Goal: Check status: Check status

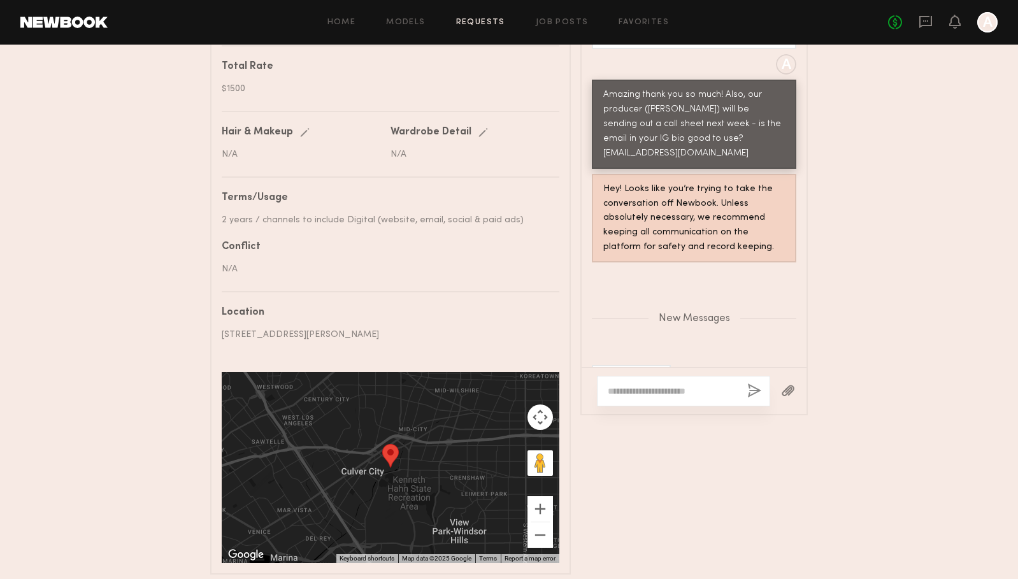
scroll to position [691, 0]
click at [651, 389] on textarea at bounding box center [672, 390] width 129 height 13
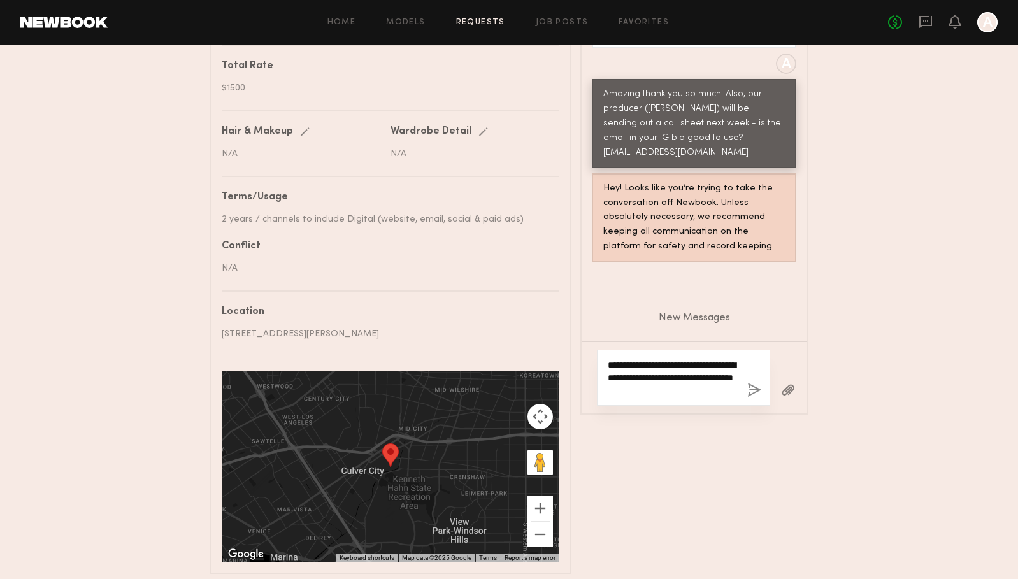
type textarea "**********"
click at [750, 388] on button "button" at bounding box center [755, 391] width 14 height 16
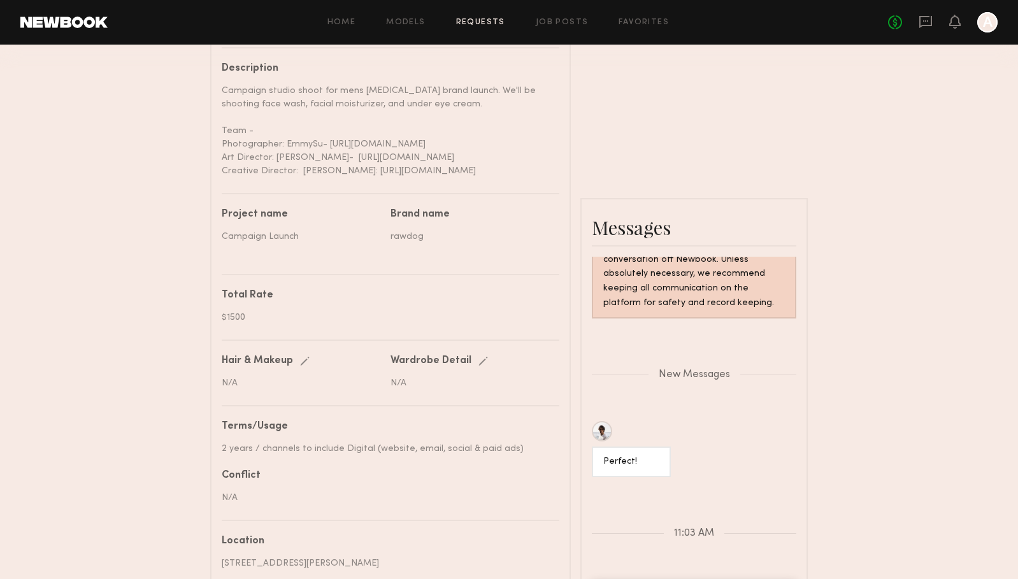
scroll to position [462, 0]
drag, startPoint x: 245, startPoint y: 314, endPoint x: 219, endPoint y: 314, distance: 25.5
click at [219, 314] on common-border "Details Booked hours Start: [DATE] 8:30 AM End: [DATE] 6:30 PM Description Camp…" at bounding box center [390, 352] width 361 height 901
copy div "$1500"
click at [488, 22] on link "Requests" at bounding box center [480, 22] width 49 height 8
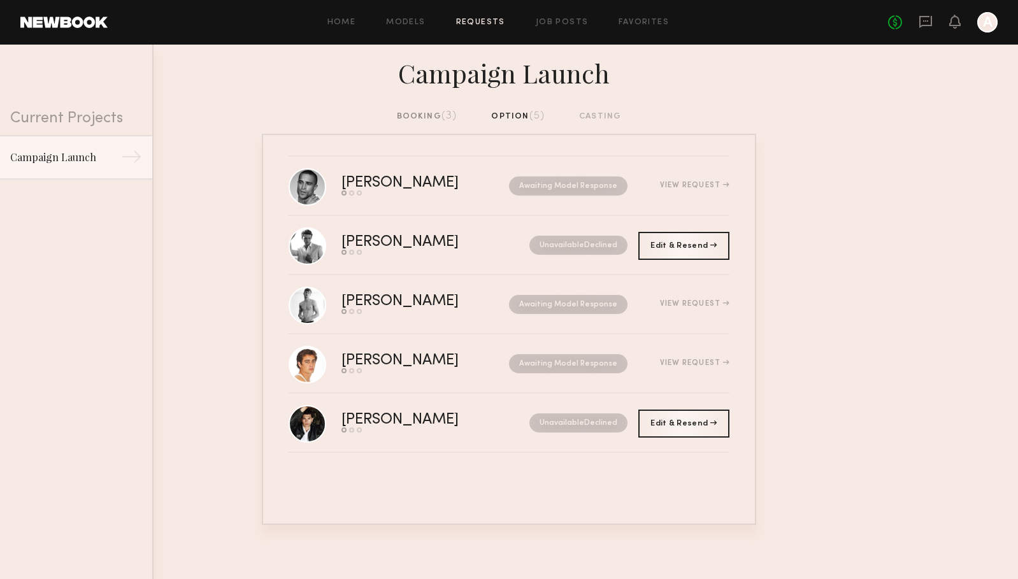
click at [426, 109] on div "Campaign Launch" at bounding box center [509, 77] width 1018 height 65
click at [425, 115] on div "booking (3)" at bounding box center [427, 117] width 61 height 14
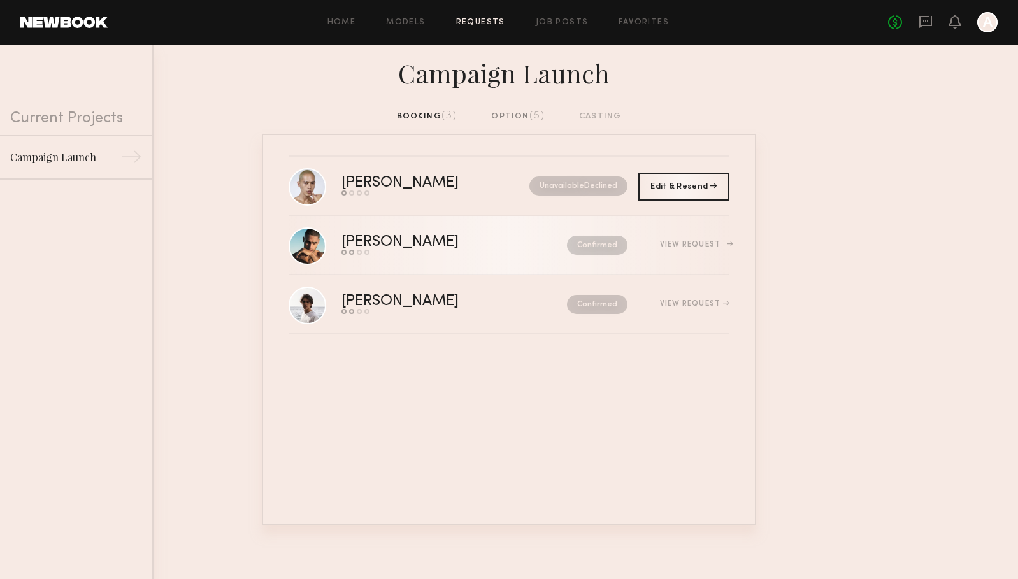
click at [433, 241] on div "[PERSON_NAME]" at bounding box center [427, 242] width 171 height 15
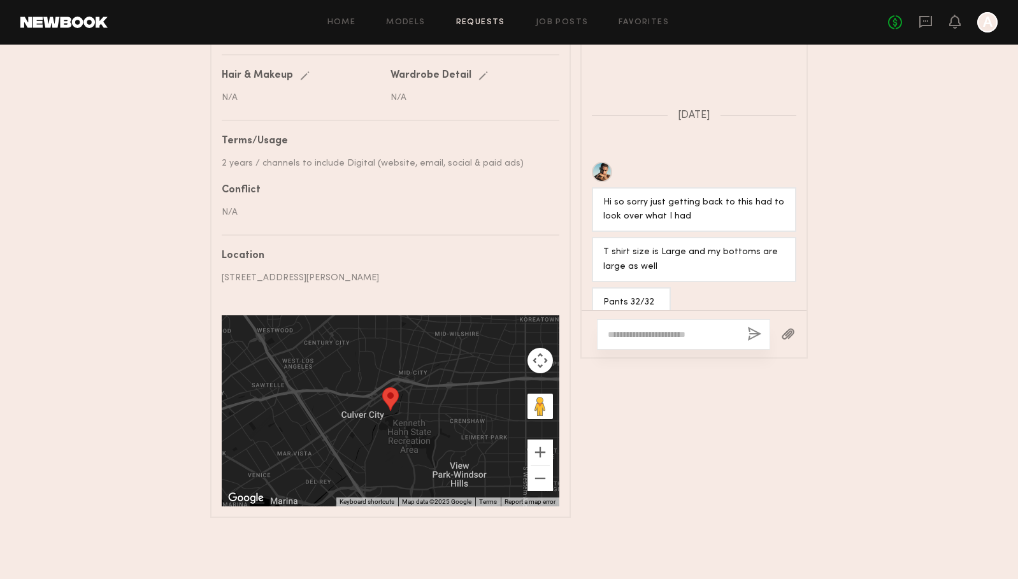
scroll to position [1320, 0]
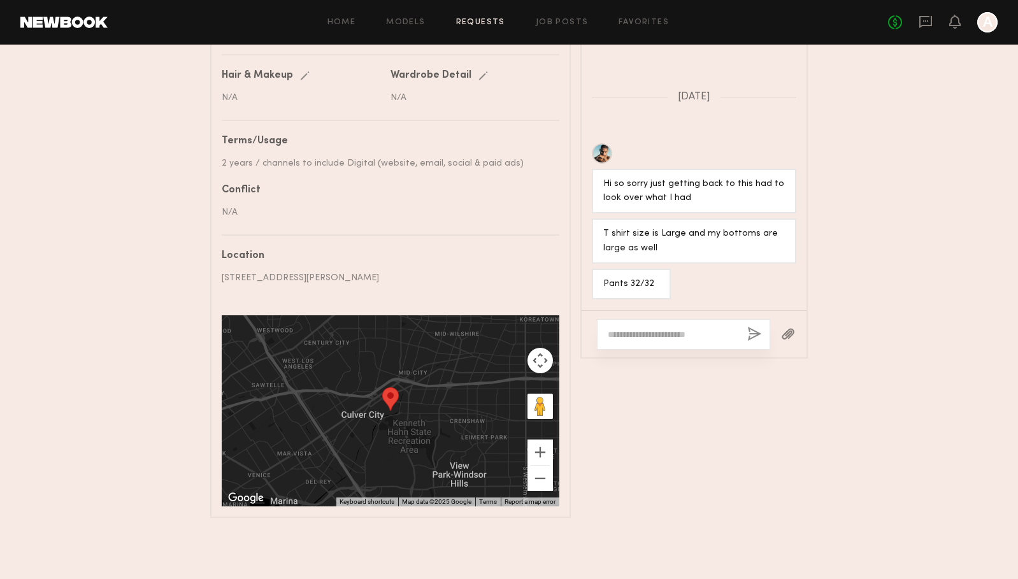
click at [668, 336] on textarea at bounding box center [672, 334] width 129 height 13
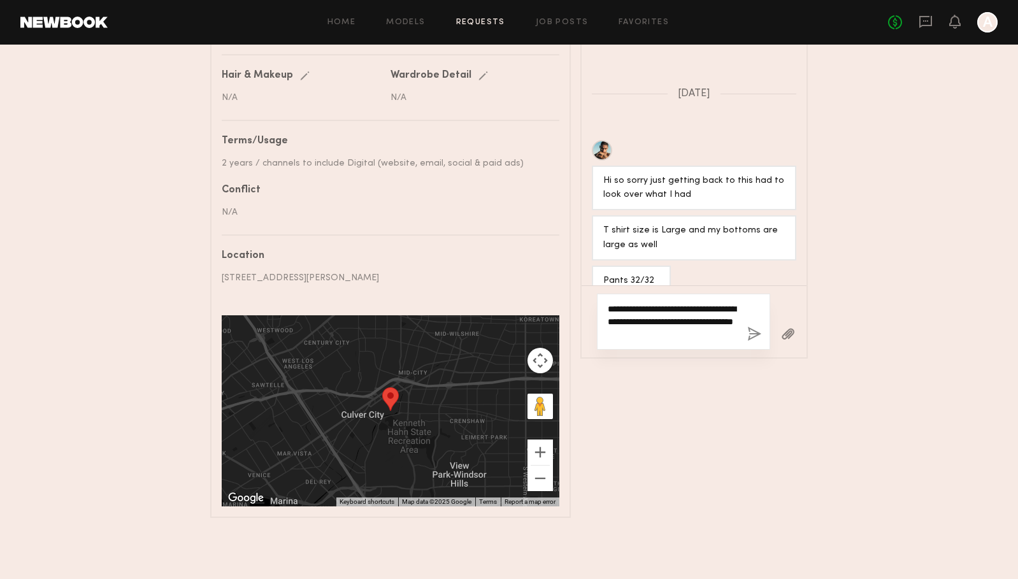
type textarea "**********"
click at [753, 331] on button "button" at bounding box center [755, 335] width 14 height 16
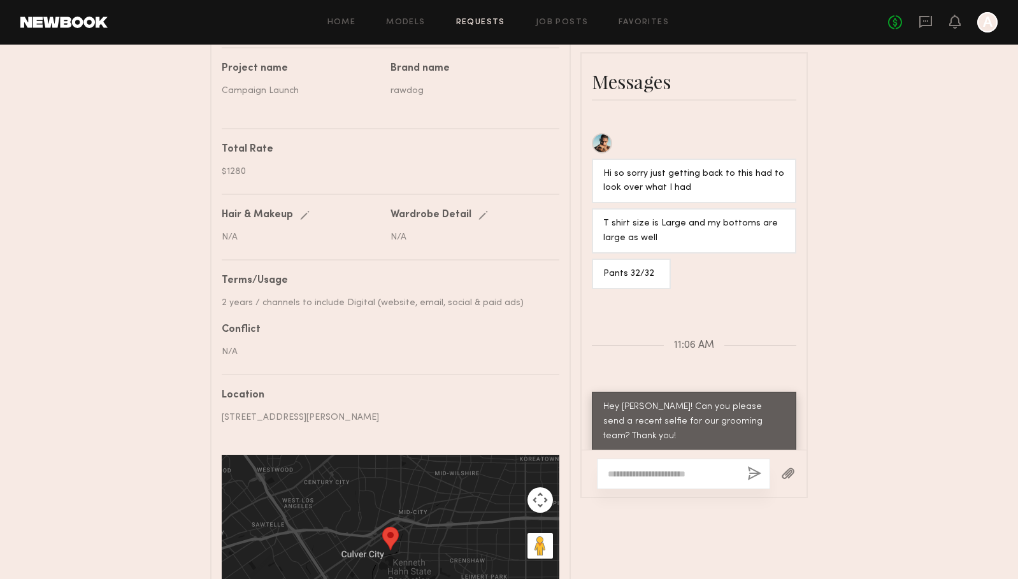
scroll to position [598, 0]
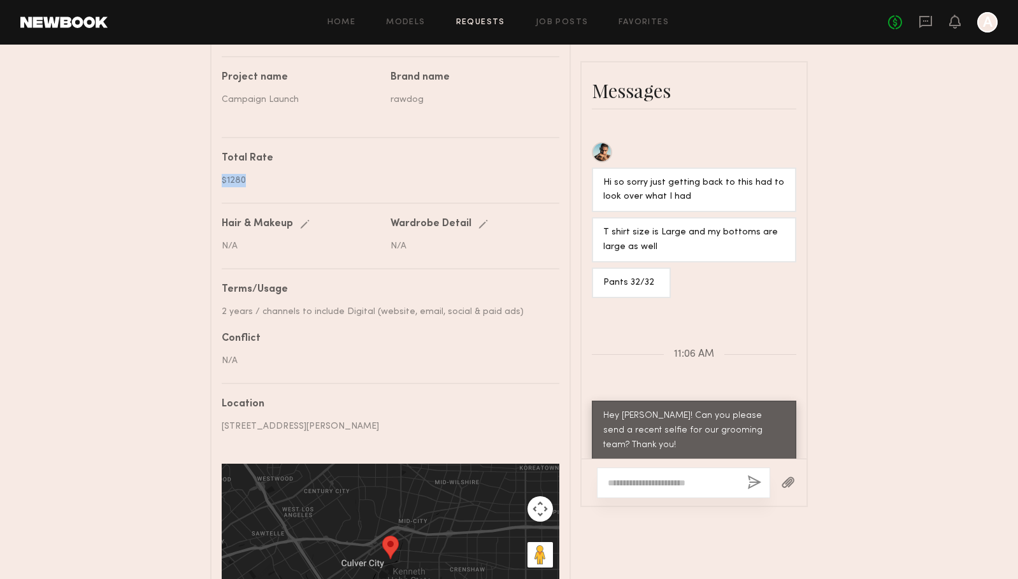
drag, startPoint x: 244, startPoint y: 180, endPoint x: 221, endPoint y: 180, distance: 23.6
click at [221, 180] on common-border "Details Booked hours Start: [DATE] 8:30 AM End: [DATE] 6:30 PM Description Camp…" at bounding box center [390, 215] width 361 height 901
copy div "$1280"
